Goal: Information Seeking & Learning: Learn about a topic

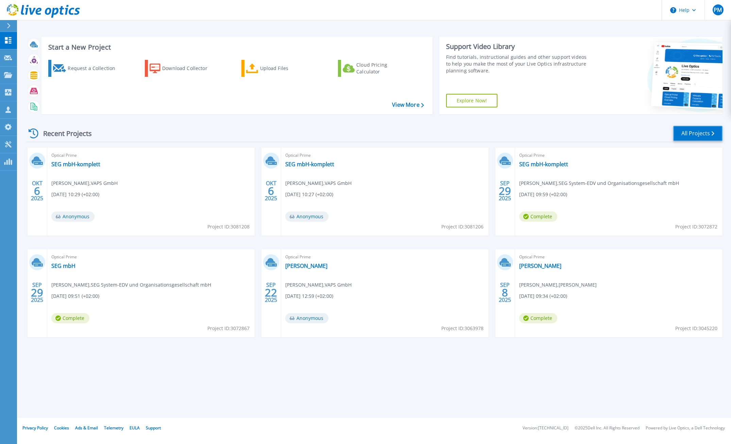
click at [694, 131] on link "All Projects" at bounding box center [697, 133] width 49 height 15
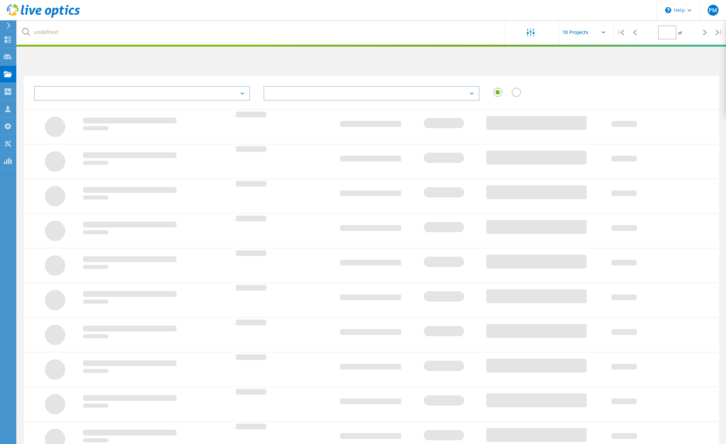
type input "1"
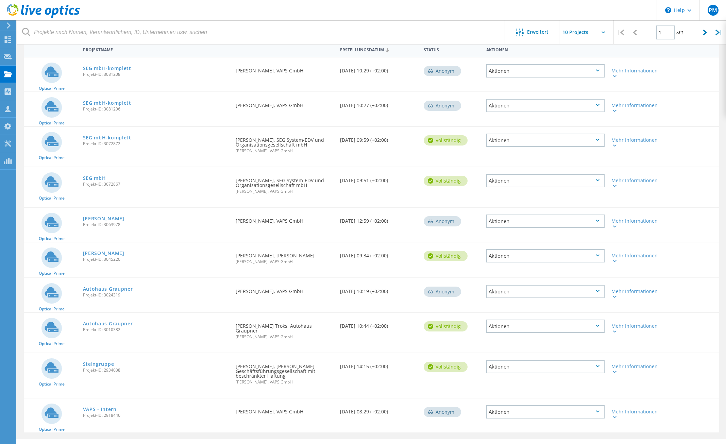
scroll to position [79, 0]
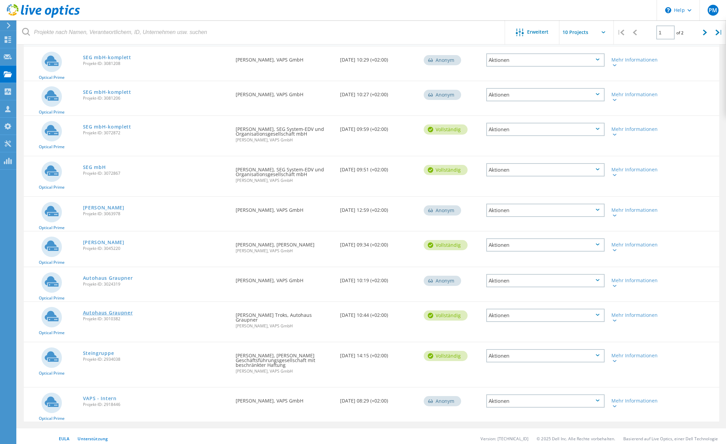
click at [109, 310] on link "Autohaus Graupner" at bounding box center [108, 312] width 50 height 5
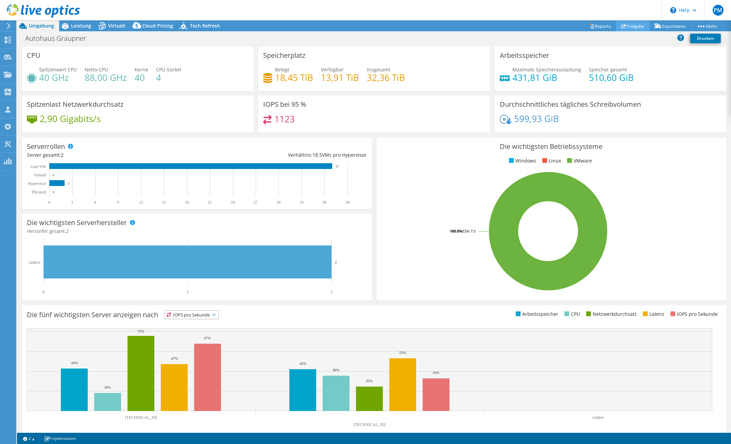
select select "EUFrankfurt"
radio input "true"
radio input "false"
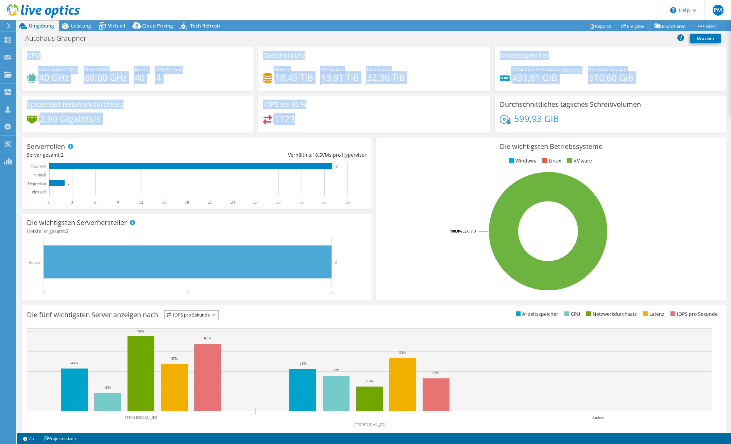
drag, startPoint x: 301, startPoint y: 123, endPoint x: 31, endPoint y: 48, distance: 280.3
click at [31, 48] on div "CPU Spitzenwert CPU 40 GHz Netto-CPU 88,00 GHz Kerne 40 CPU-Sockel 4 Speicherpl…" at bounding box center [373, 92] width 709 height 90
drag, startPoint x: 31, startPoint y: 48, endPoint x: 30, endPoint y: 55, distance: 6.5
click at [30, 55] on h3 "CPU" at bounding box center [34, 55] width 14 height 7
drag, startPoint x: 27, startPoint y: 55, endPoint x: 586, endPoint y: 125, distance: 564.1
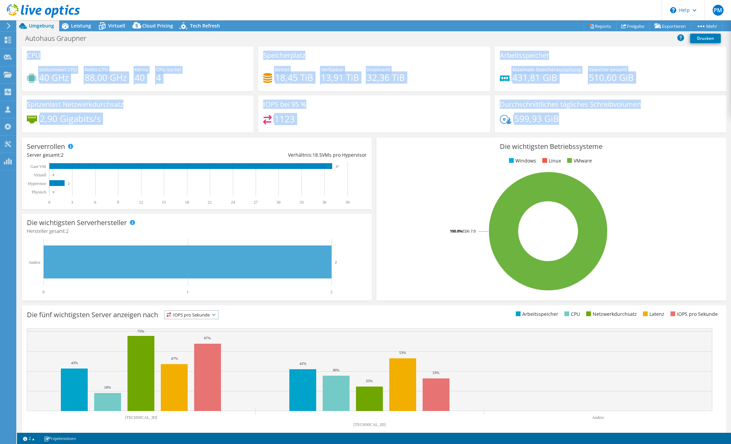
click at [586, 125] on div "CPU Spitzenwert CPU 40 GHz Netto-CPU 88,00 GHz Kerne 40 CPU-Sockel 4 Speicherpl…" at bounding box center [373, 92] width 709 height 90
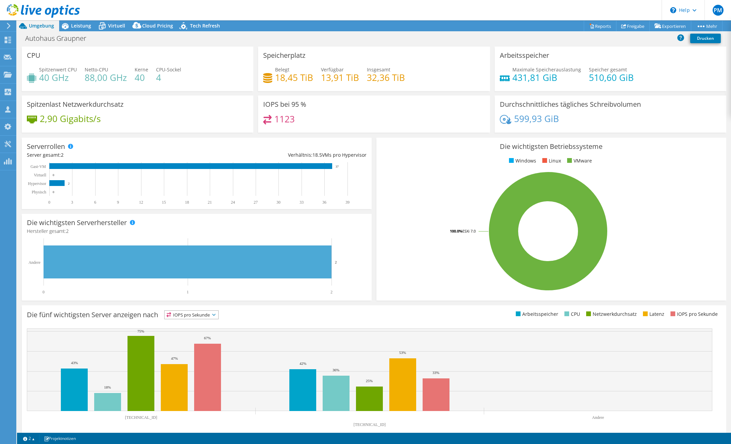
click at [585, 126] on div "599,93 GiB" at bounding box center [610, 122] width 221 height 14
click at [9, 24] on icon at bounding box center [8, 26] width 5 height 6
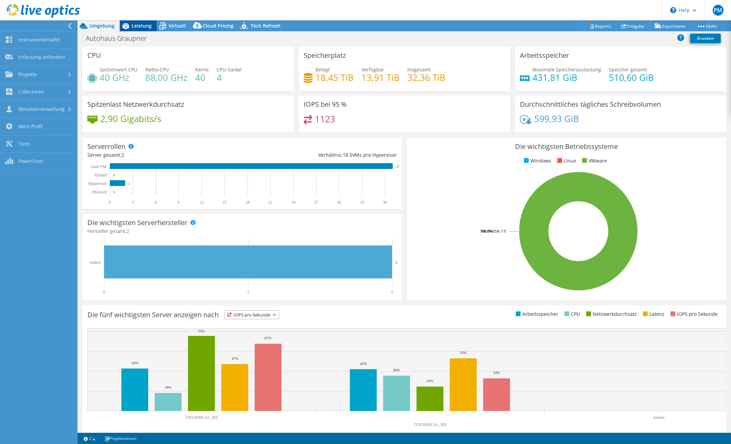
click at [138, 26] on span "Leistung" at bounding box center [142, 25] width 20 height 6
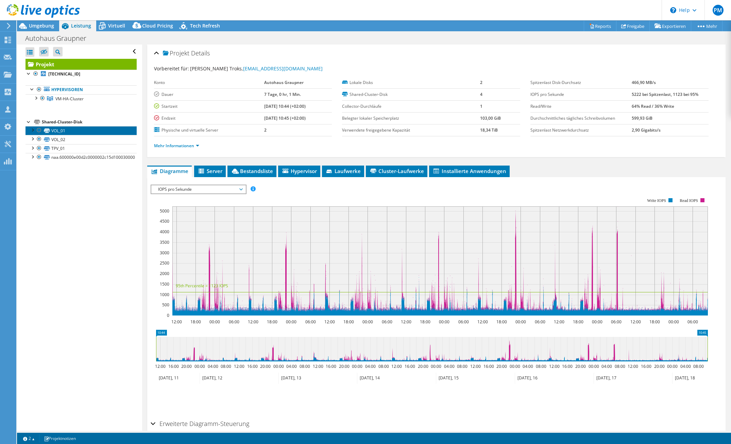
click at [51, 130] on link "VOL_01" at bounding box center [80, 130] width 111 height 9
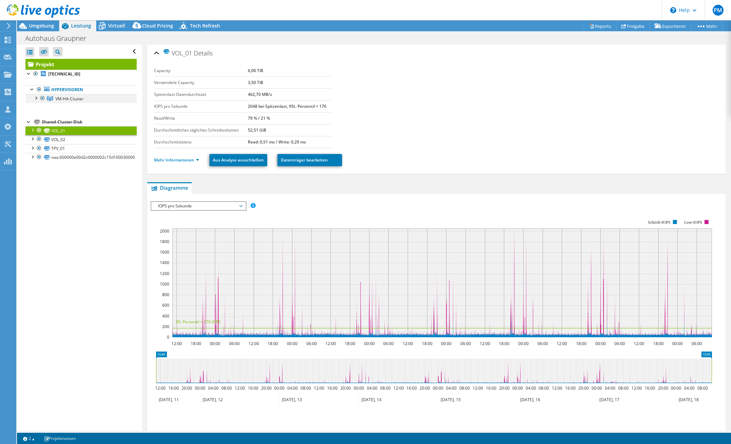
click at [37, 97] on div at bounding box center [35, 97] width 7 height 7
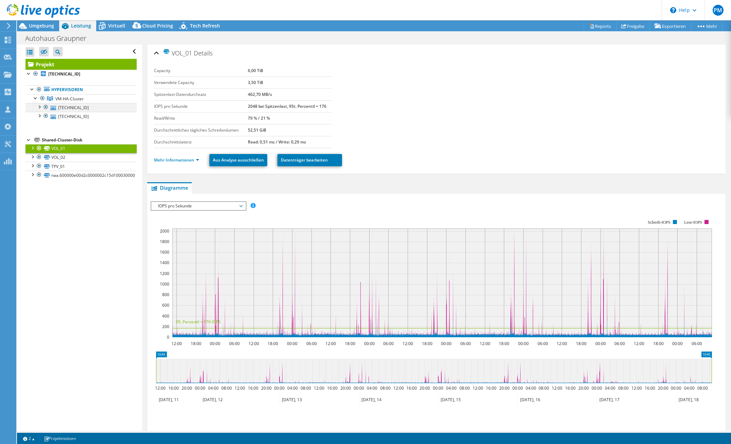
click at [41, 108] on div at bounding box center [39, 106] width 7 height 7
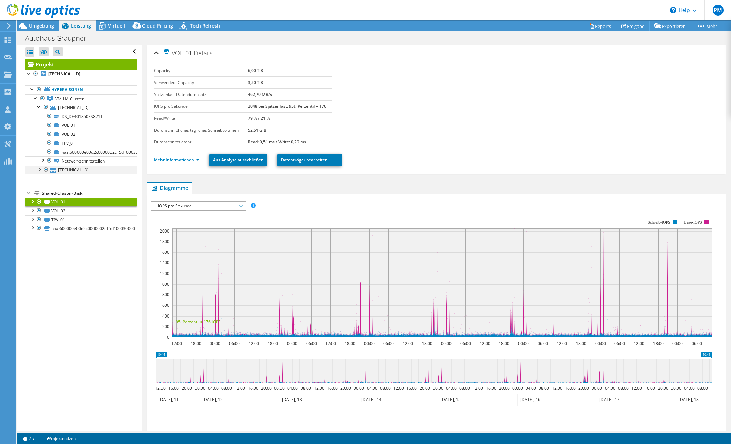
click at [37, 170] on div at bounding box center [39, 169] width 7 height 7
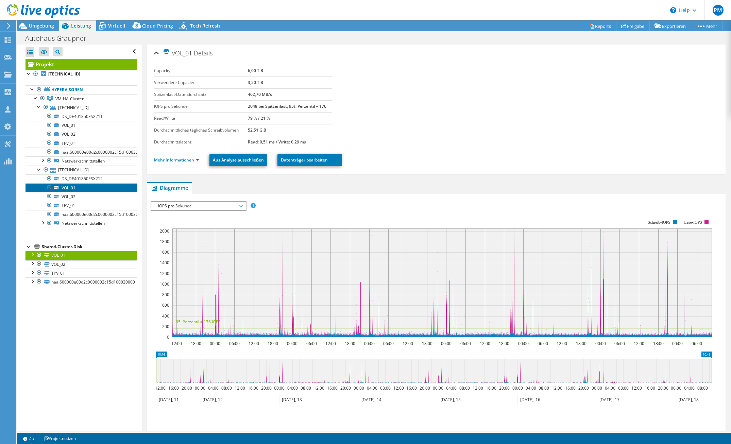
click at [78, 190] on link "VOL_01" at bounding box center [80, 187] width 111 height 9
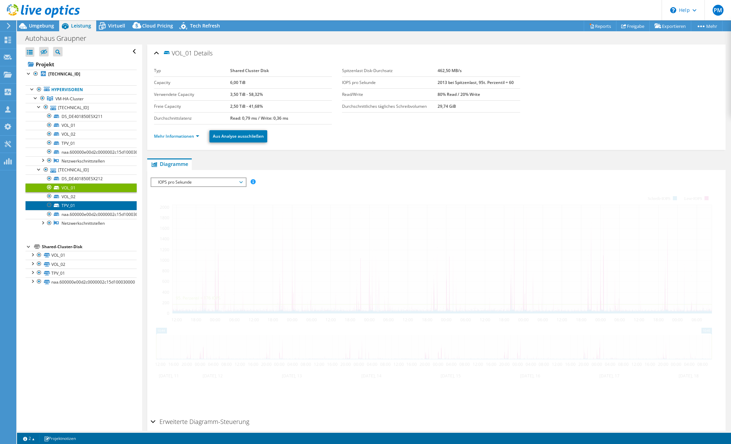
click at [77, 203] on link "TPV_01" at bounding box center [80, 205] width 111 height 9
click at [77, 197] on link "VOL_02" at bounding box center [80, 196] width 111 height 9
click at [81, 186] on link "VOL_01" at bounding box center [80, 187] width 111 height 9
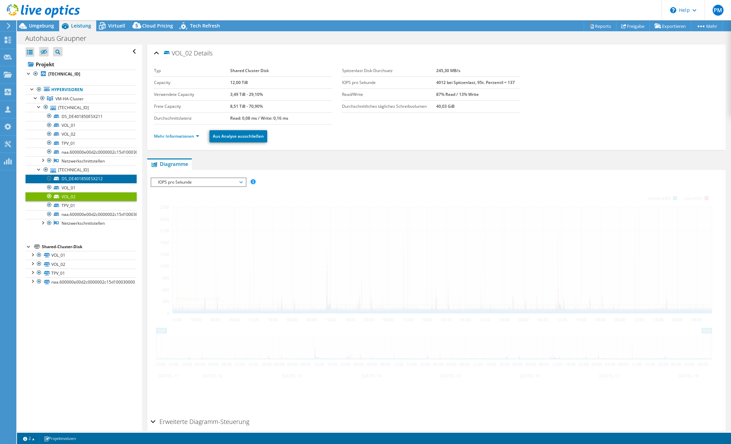
click at [79, 174] on link "DS_DE401850ESX212" at bounding box center [80, 178] width 111 height 9
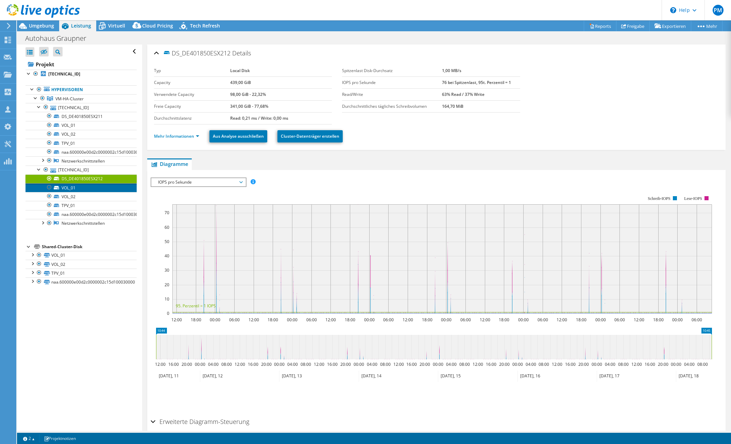
click at [74, 188] on link "VOL_01" at bounding box center [80, 187] width 111 height 9
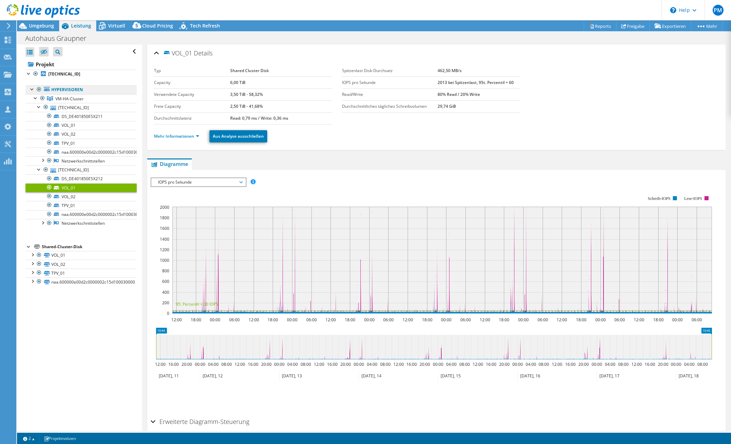
click at [54, 91] on link "Hypervisoren" at bounding box center [80, 89] width 111 height 9
click at [59, 73] on b "[TECHNICAL_ID]" at bounding box center [64, 74] width 32 height 6
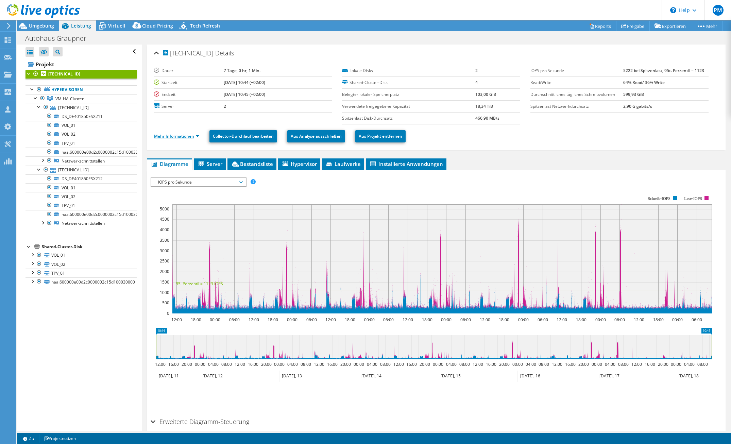
click at [168, 135] on link "Mehr Informationen" at bounding box center [176, 136] width 45 height 6
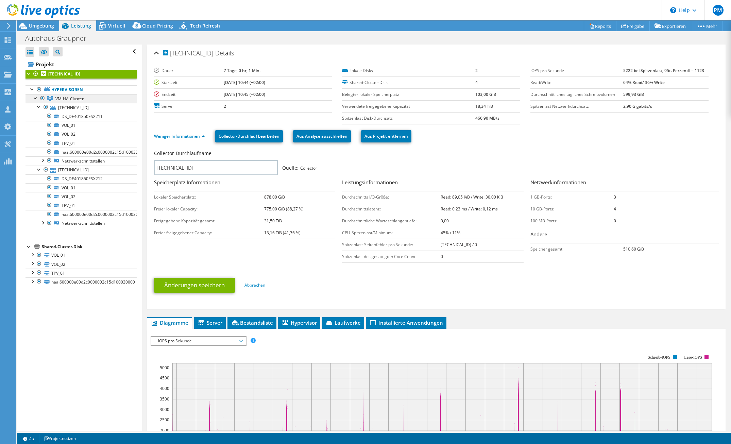
click at [65, 98] on span "VM-HA-Cluster" at bounding box center [69, 99] width 28 height 6
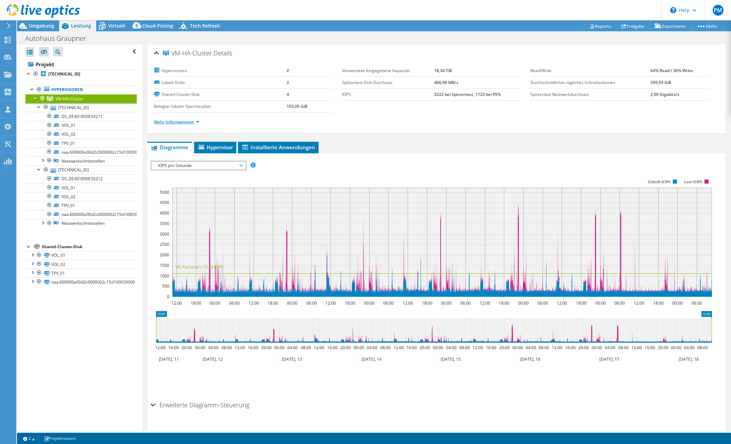
click at [164, 122] on link "Mehr Informationen" at bounding box center [176, 122] width 45 height 6
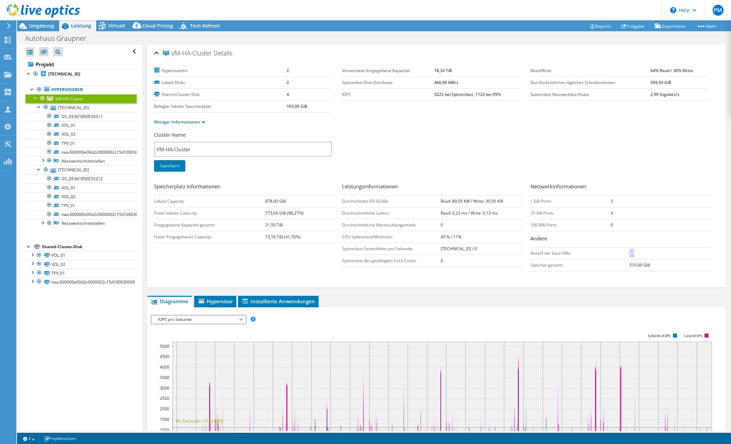
drag, startPoint x: 625, startPoint y: 254, endPoint x: 634, endPoint y: 253, distance: 8.9
click at [634, 253] on td "37" at bounding box center [670, 253] width 83 height 12
drag, startPoint x: 433, startPoint y: 95, endPoint x: 518, endPoint y: 105, distance: 85.6
click at [518, 105] on section "Hypervisoren 2 Lokale Disks 2 Shared-Cluster-Disk 4 Belegter lokaler [STREET_AD…" at bounding box center [342, 89] width 377 height 48
drag, startPoint x: 518, startPoint y: 105, endPoint x: 459, endPoint y: 161, distance: 81.0
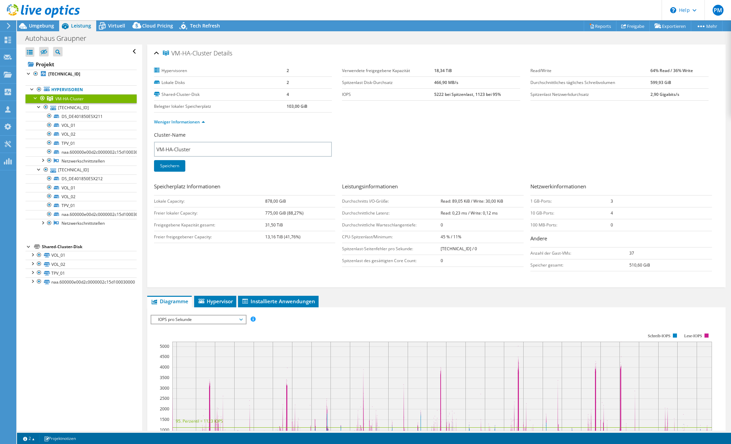
click at [459, 161] on div "Cluster-Name VM-HA-Cluster Speichern" at bounding box center [436, 156] width 565 height 49
click at [122, 32] on div "Autohaus Graupner Drucken" at bounding box center [374, 38] width 714 height 13
click at [113, 24] on span "Virtuell" at bounding box center [116, 25] width 17 height 6
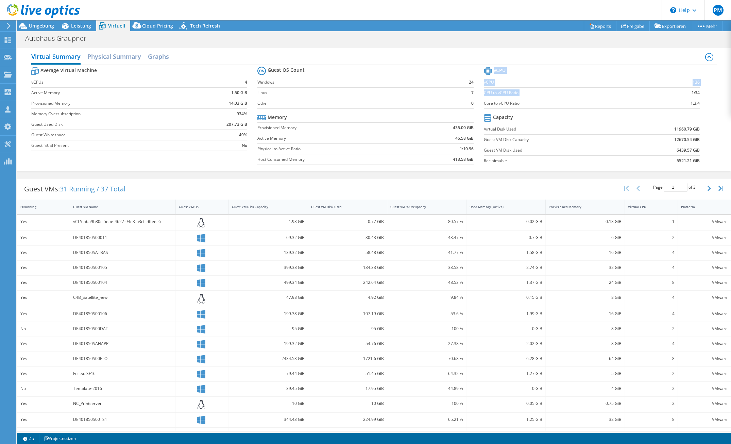
drag, startPoint x: 686, startPoint y: 91, endPoint x: 702, endPoint y: 93, distance: 15.4
click at [702, 93] on section "vCPU vCPU 136 CPU to vCPU Ratio 1:34 Core to vCPU Ratio 1:3.4 Capacity Virtual …" at bounding box center [597, 117] width 226 height 104
drag, startPoint x: 702, startPoint y: 93, endPoint x: 687, endPoint y: 98, distance: 15.8
click at [687, 98] on td "1:3.4" at bounding box center [678, 103] width 41 height 11
drag, startPoint x: 693, startPoint y: 101, endPoint x: 649, endPoint y: 110, distance: 44.7
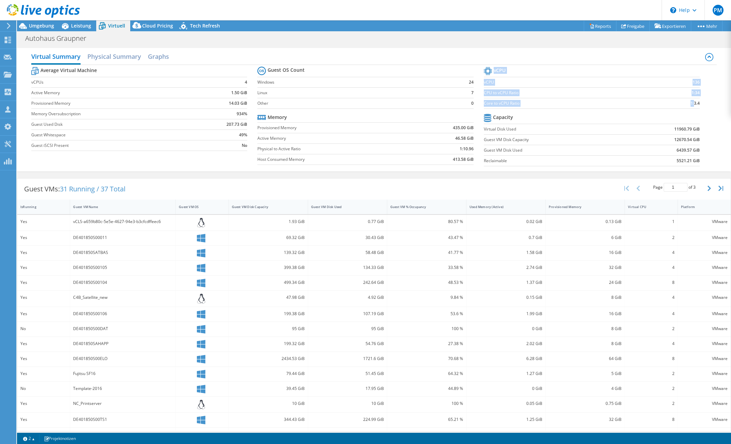
click at [690, 104] on b "1:3.4" at bounding box center [694, 103] width 9 height 7
click at [646, 110] on section "vCPU vCPU 136 CPU to vCPU Ratio 1:34 Core to vCPU Ratio 1:3.4 Capacity Virtual …" at bounding box center [597, 117] width 226 height 104
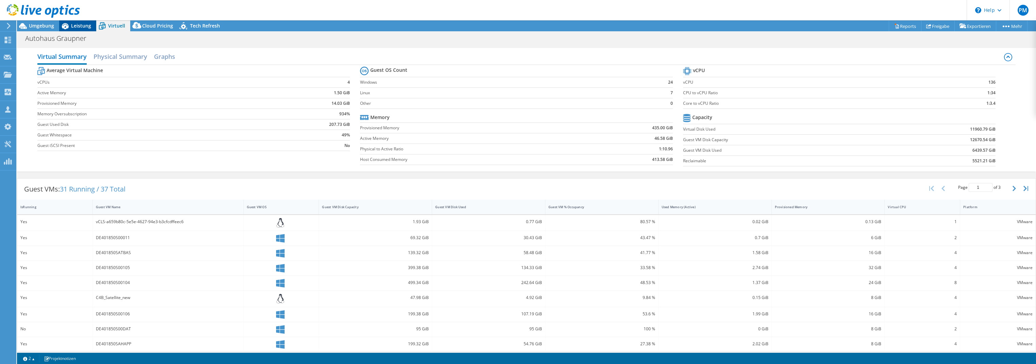
click at [78, 25] on span "Leistung" at bounding box center [81, 25] width 20 height 6
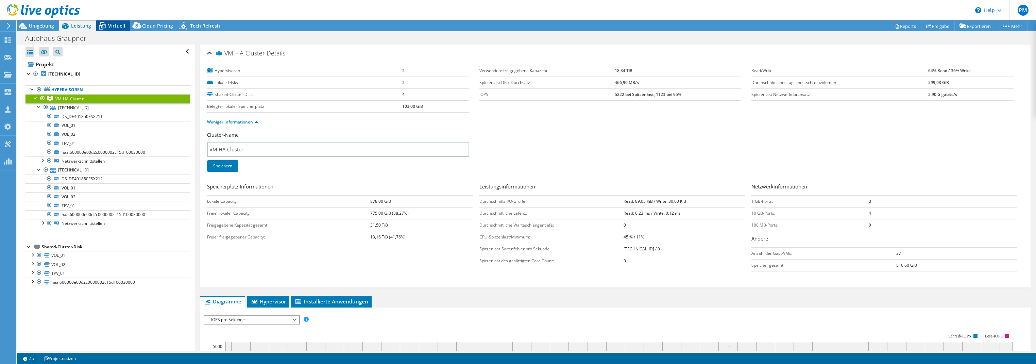
click at [114, 25] on span "Virtuell" at bounding box center [116, 25] width 17 height 6
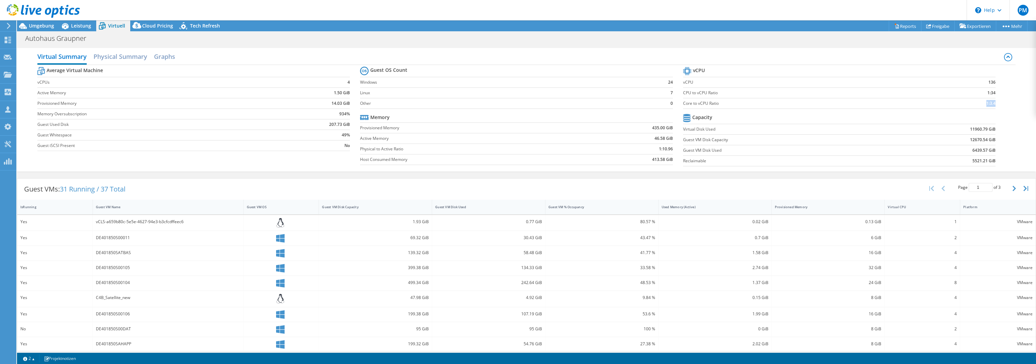
drag, startPoint x: 977, startPoint y: 103, endPoint x: 1017, endPoint y: 114, distance: 41.6
click at [730, 114] on div "Virtual Summary Physical Summary Graphs Average Virtual Machine vCPUs 4 Active …" at bounding box center [526, 109] width 1019 height 123
click at [730, 36] on div "Autohaus Graupner Drucken" at bounding box center [526, 38] width 1019 height 13
click at [77, 21] on div at bounding box center [40, 11] width 80 height 23
click at [77, 22] on div at bounding box center [40, 11] width 80 height 23
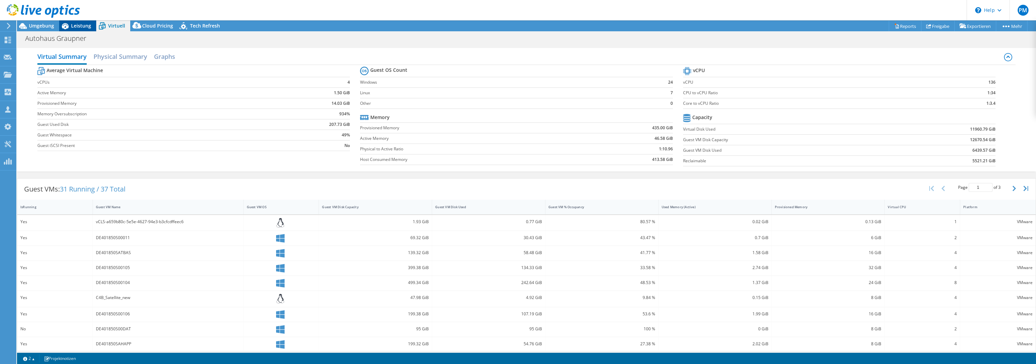
click at [78, 26] on span "Leistung" at bounding box center [81, 25] width 20 height 6
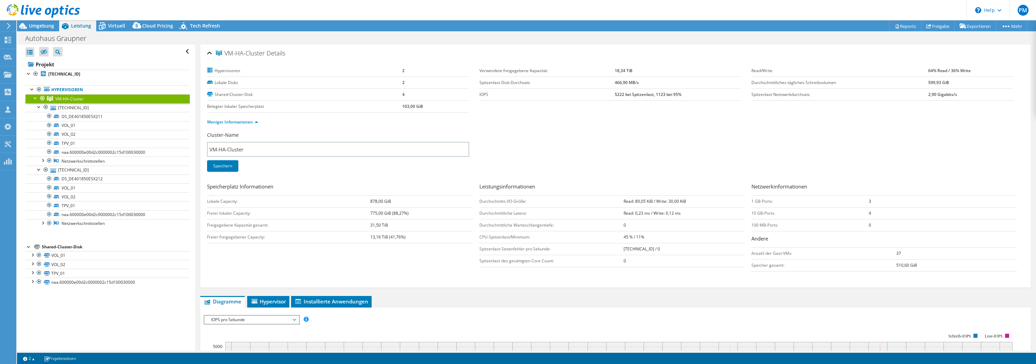
click at [38, 21] on div at bounding box center [40, 11] width 80 height 23
click at [34, 25] on span "Umgebung" at bounding box center [41, 25] width 25 height 6
